Goal: Check status: Check status

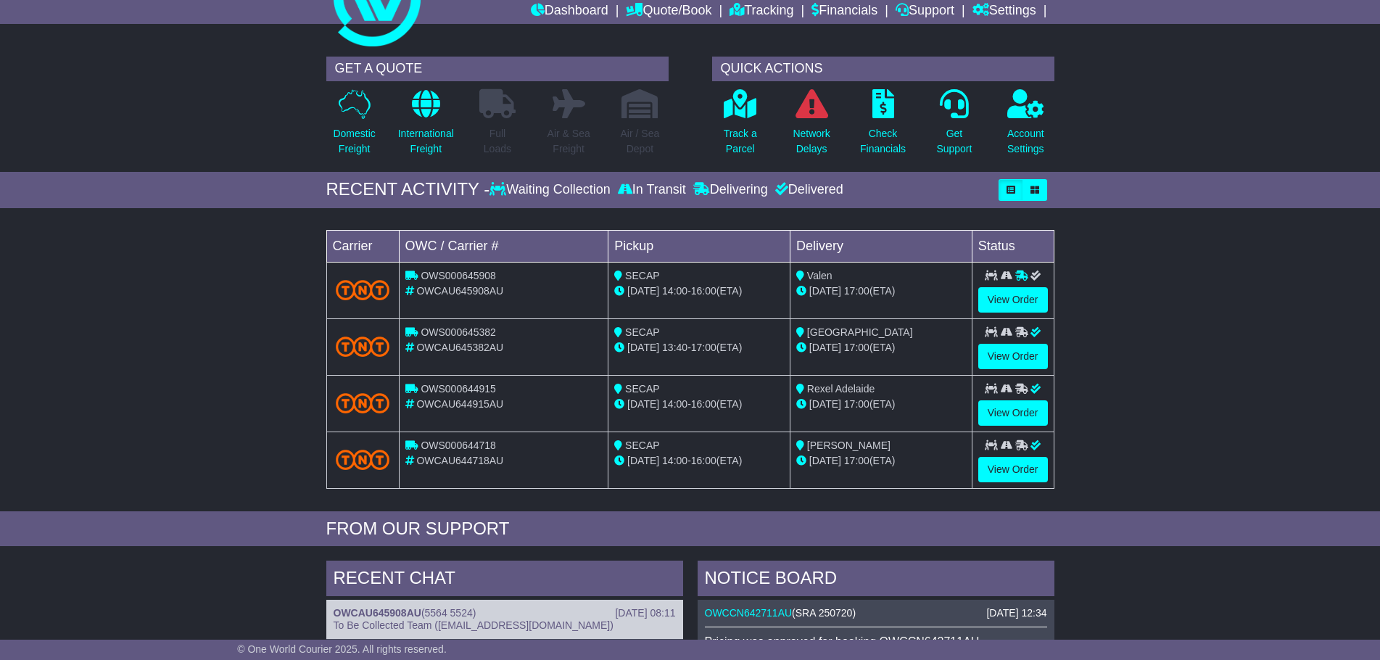
scroll to position [28, 0]
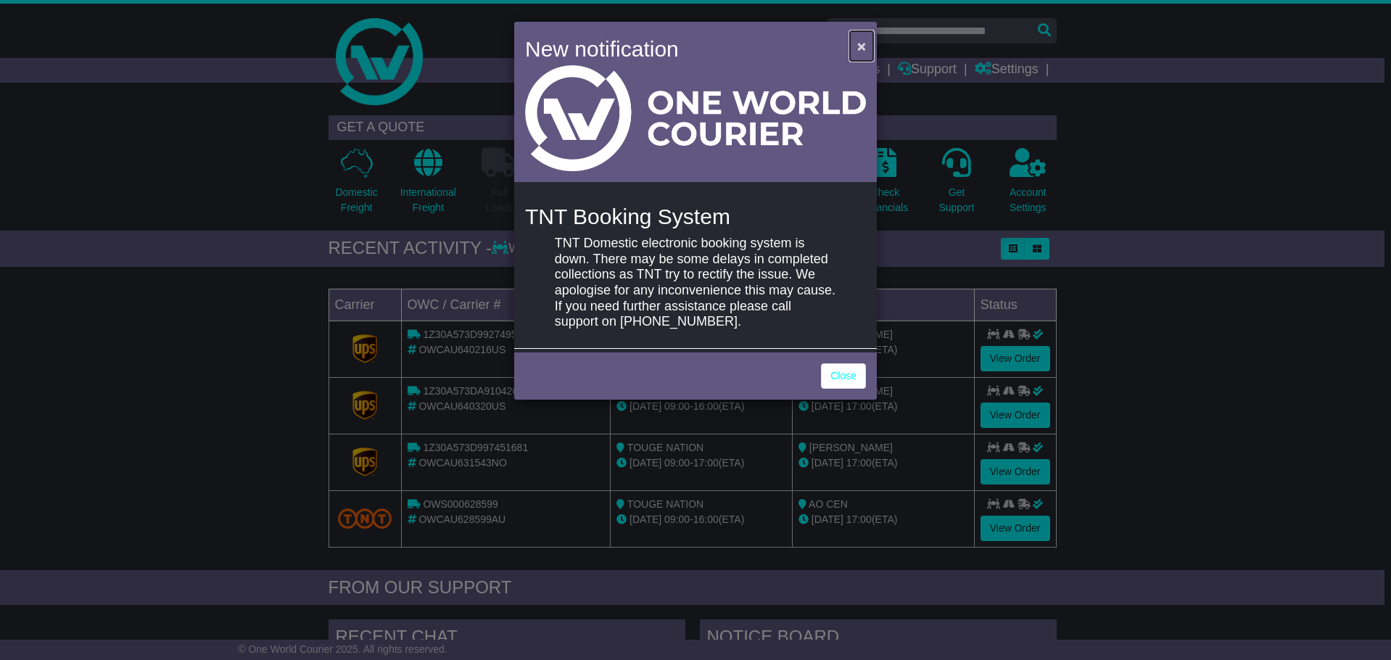
click at [855, 44] on button "×" at bounding box center [861, 46] width 23 height 30
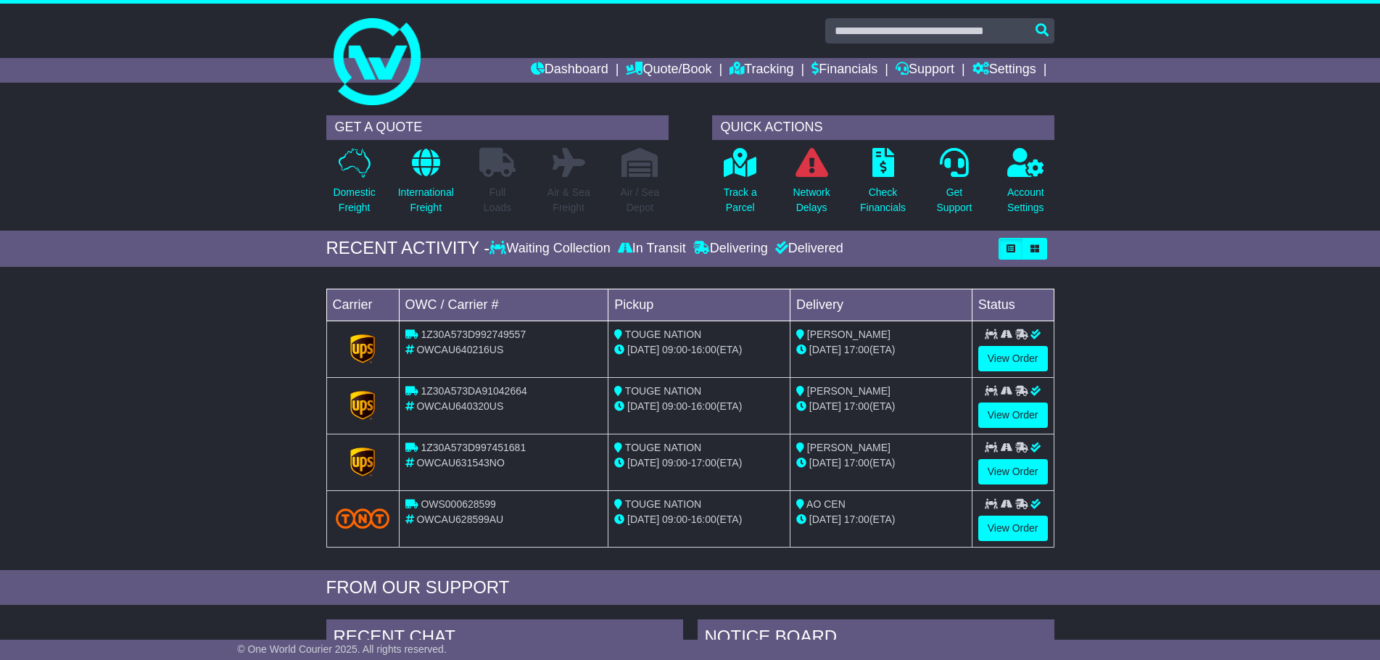
click at [65, 474] on div "Loading... No bookings found Carrier OWC / Carrier # Pickup Delivery Status 1Z3…" at bounding box center [690, 422] width 1380 height 296
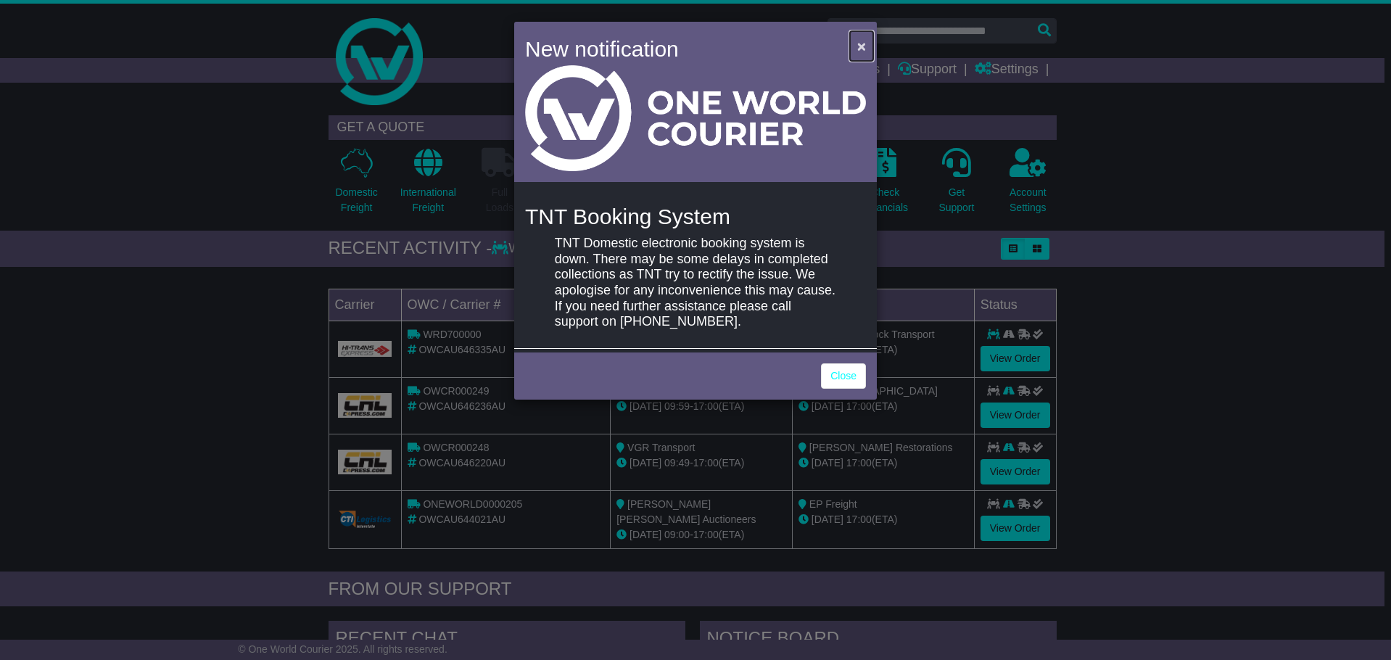
click at [858, 50] on span "×" at bounding box center [861, 46] width 9 height 17
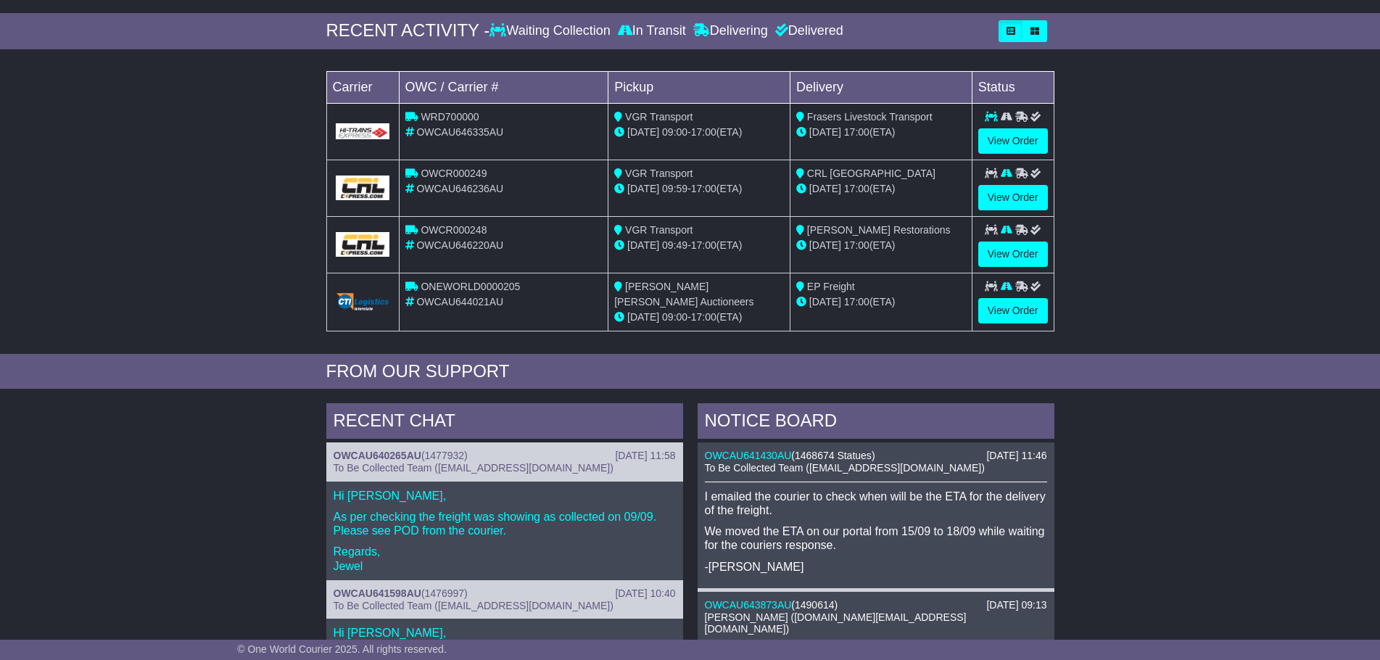
scroll to position [290, 0]
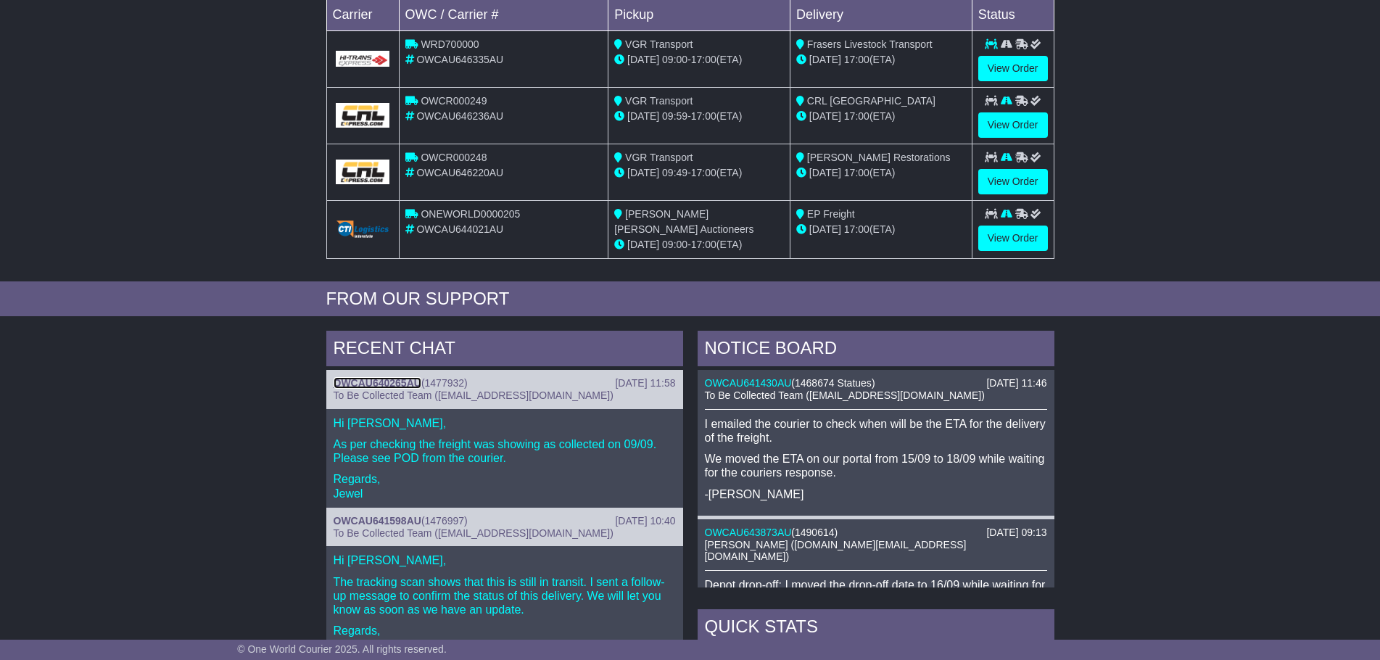
click at [383, 382] on link "OWCAU640265AU" at bounding box center [378, 383] width 88 height 12
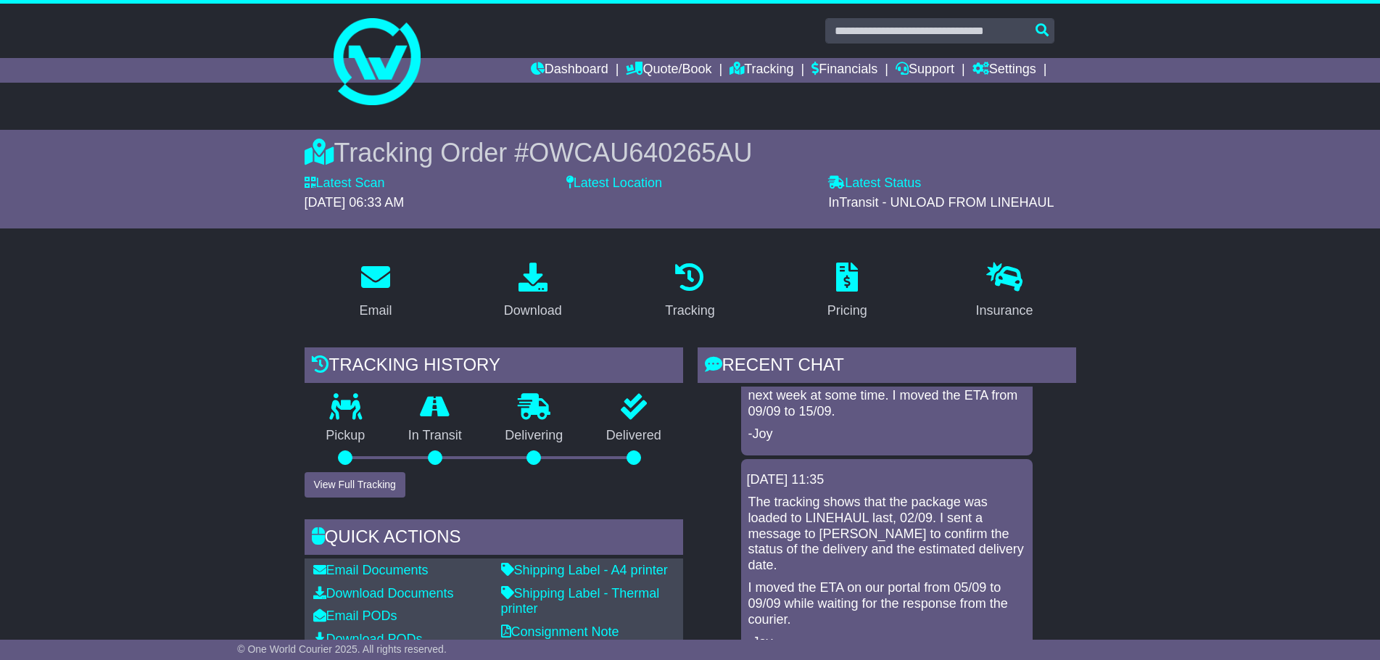
scroll to position [732, 0]
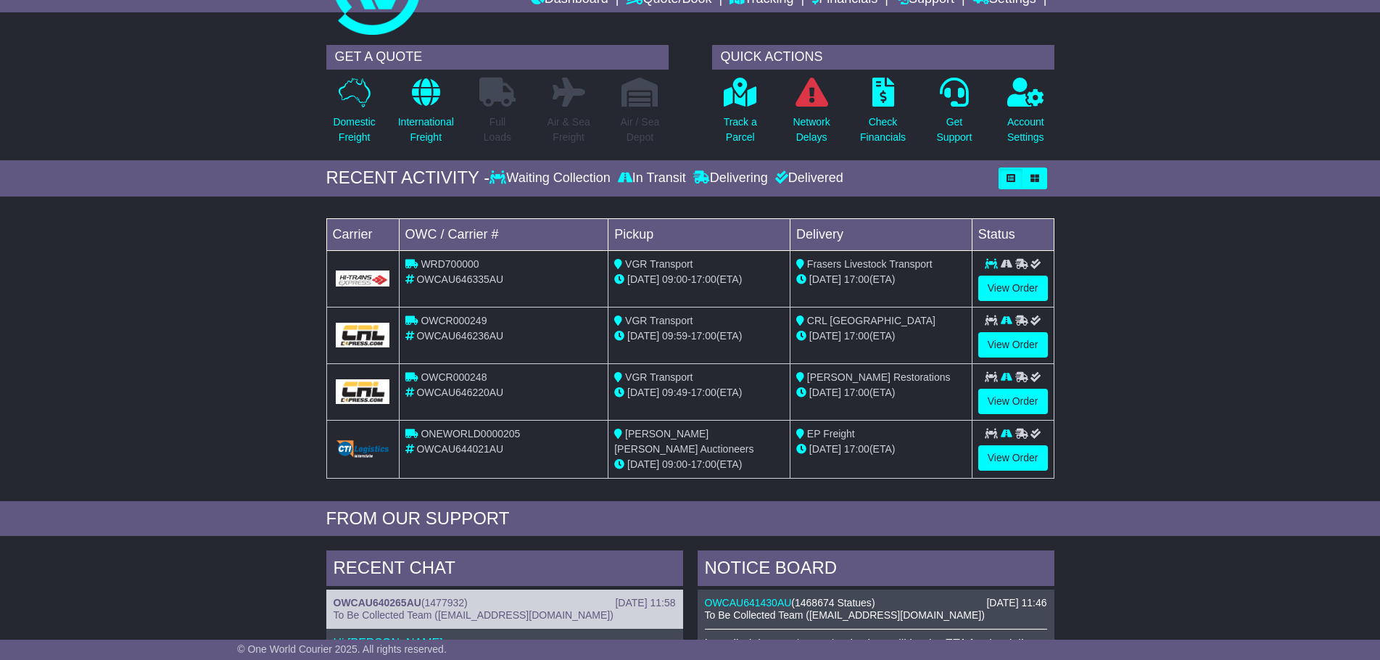
scroll to position [28, 0]
